Goal: Information Seeking & Learning: Learn about a topic

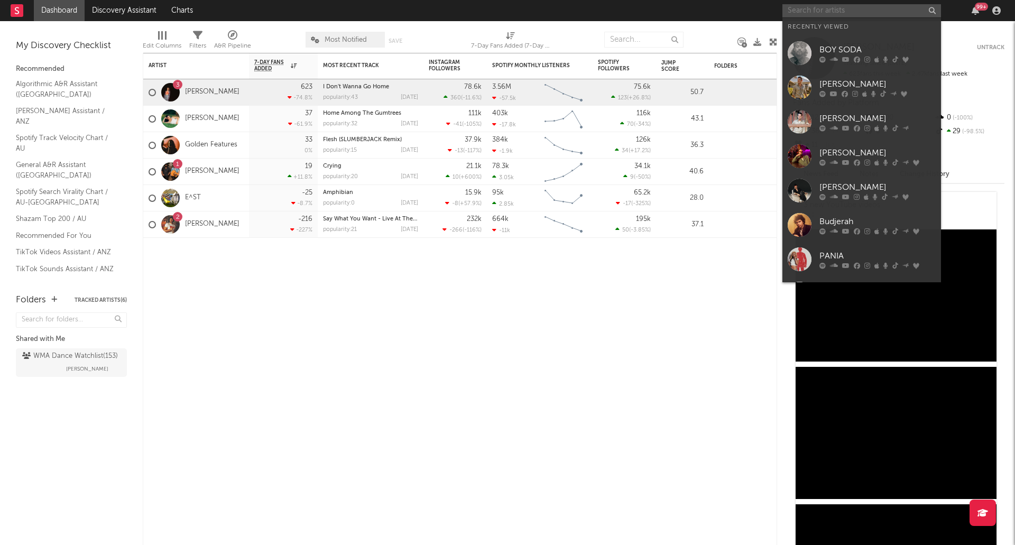
click at [820, 10] on input "text" at bounding box center [861, 10] width 159 height 13
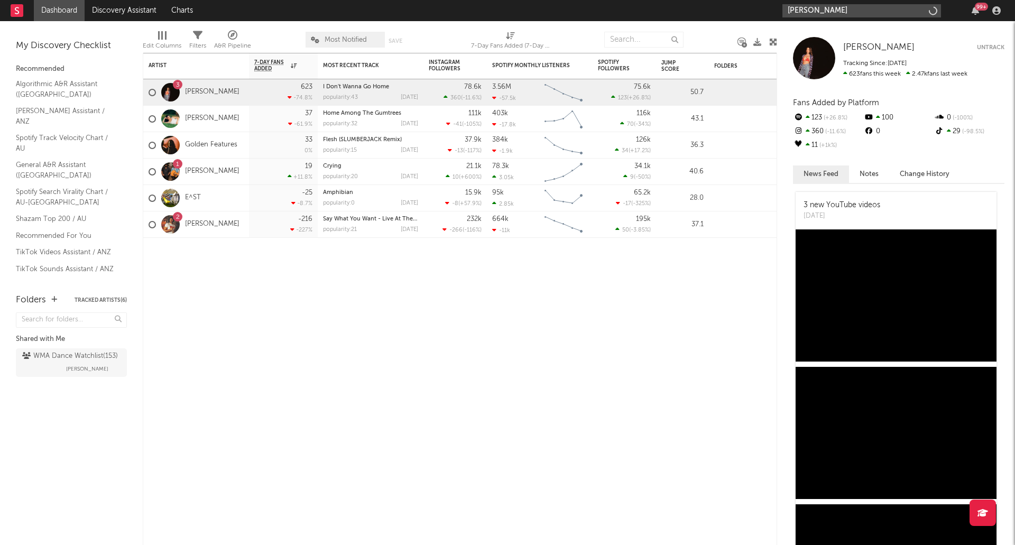
type input "[PERSON_NAME]"
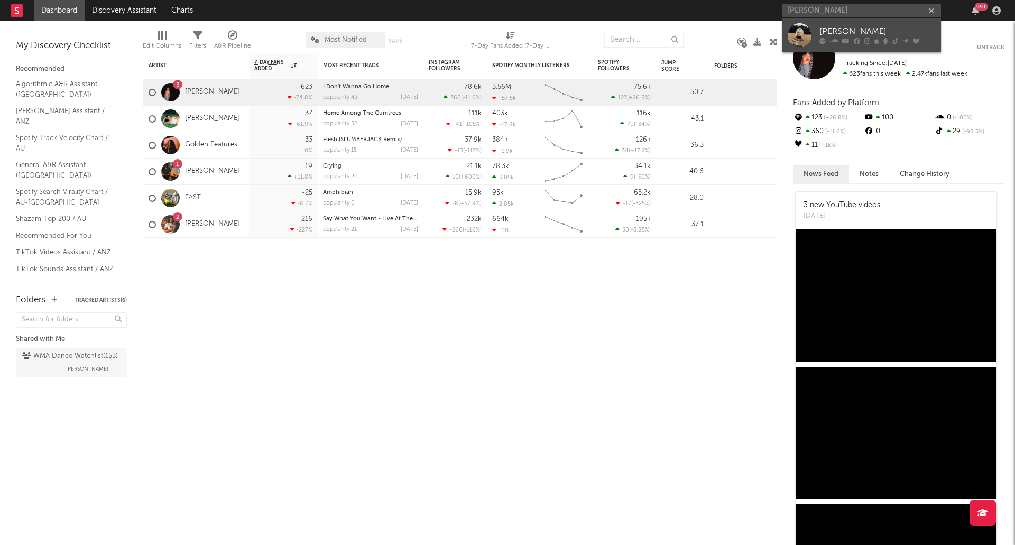
click at [836, 30] on div "[PERSON_NAME]" at bounding box center [877, 31] width 116 height 13
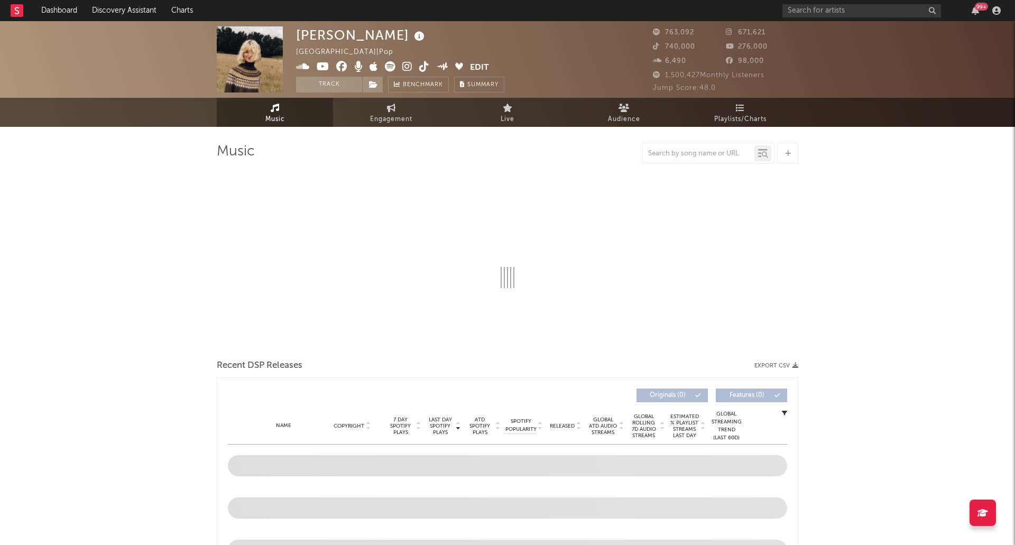
select select "6m"
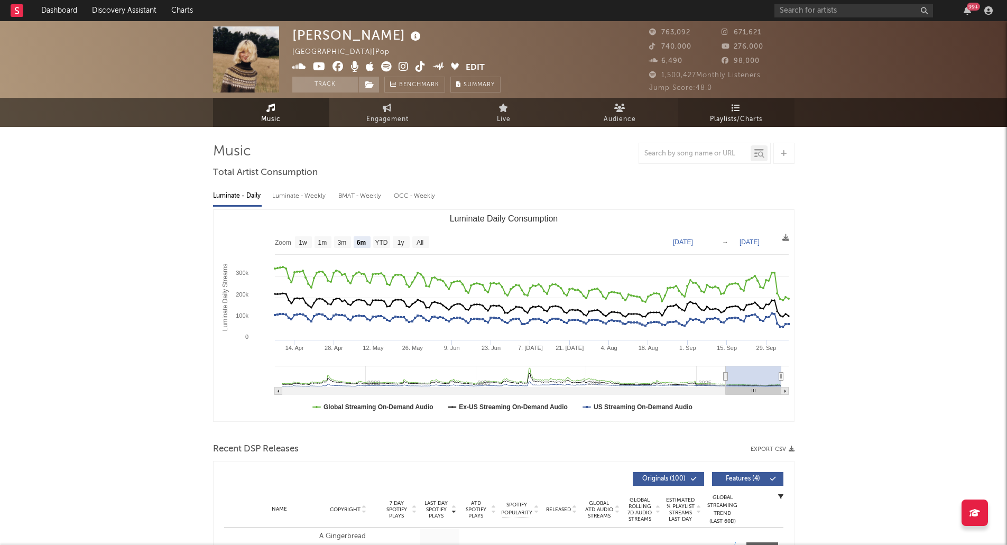
click at [733, 106] on icon at bounding box center [736, 108] width 9 height 8
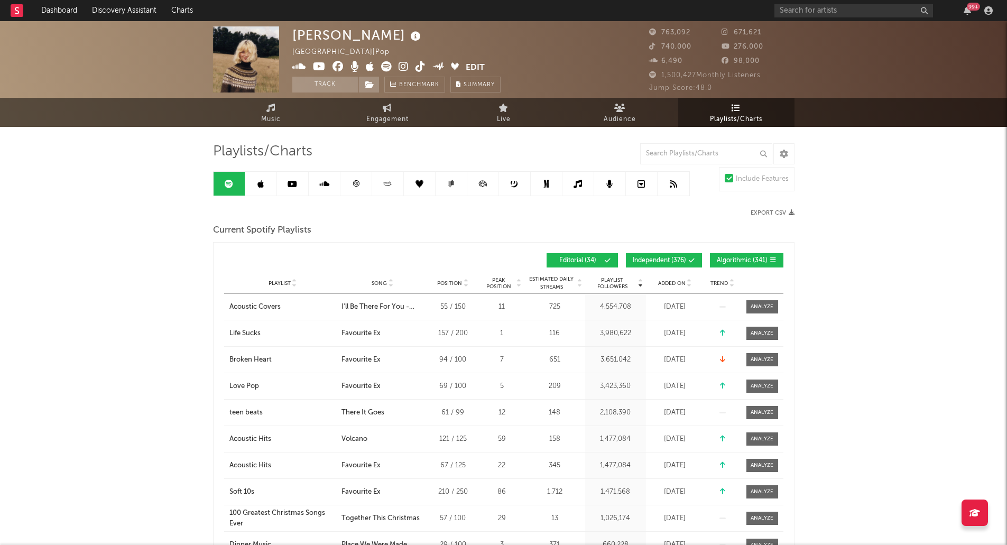
click at [263, 183] on icon at bounding box center [260, 184] width 6 height 8
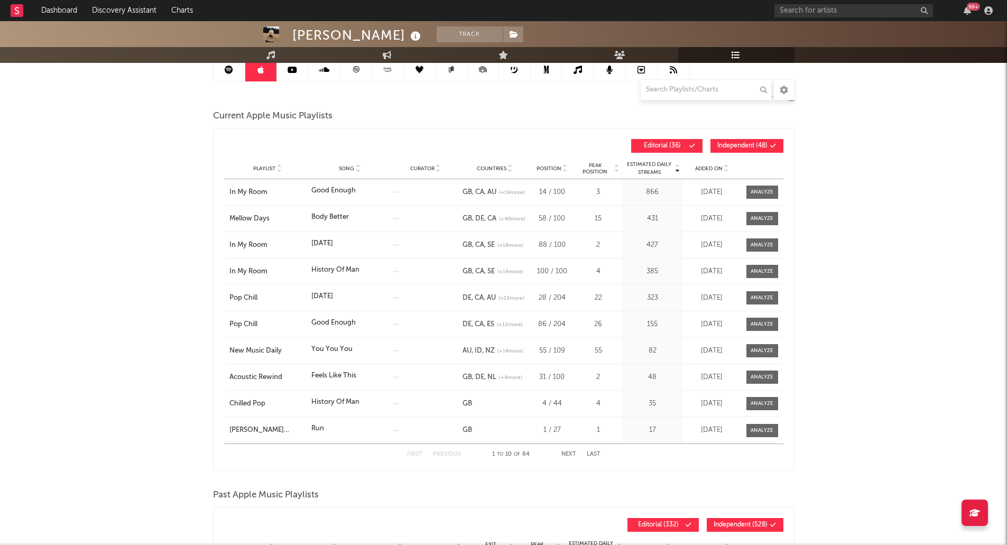
scroll to position [113, 0]
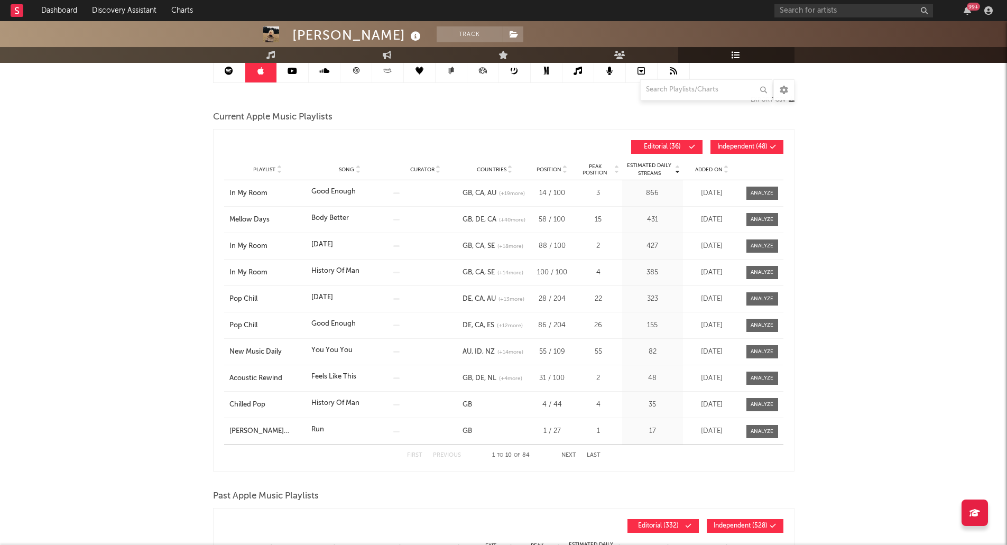
click at [712, 164] on div "Playlist Song Curator Genre Countries Country Chart Type Position Peak Position…" at bounding box center [503, 169] width 559 height 21
click at [707, 168] on span "Added On" at bounding box center [708, 170] width 27 height 6
click at [331, 189] on div "You You You" at bounding box center [331, 192] width 41 height 11
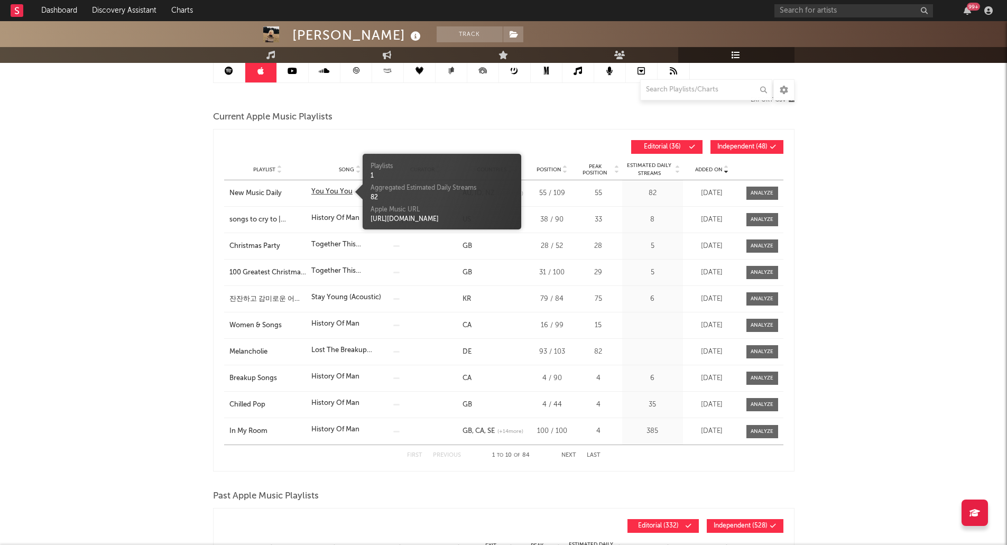
click at [331, 189] on div "You You You" at bounding box center [331, 192] width 41 height 11
